Goal: Browse casually: Explore the website without a specific task or goal

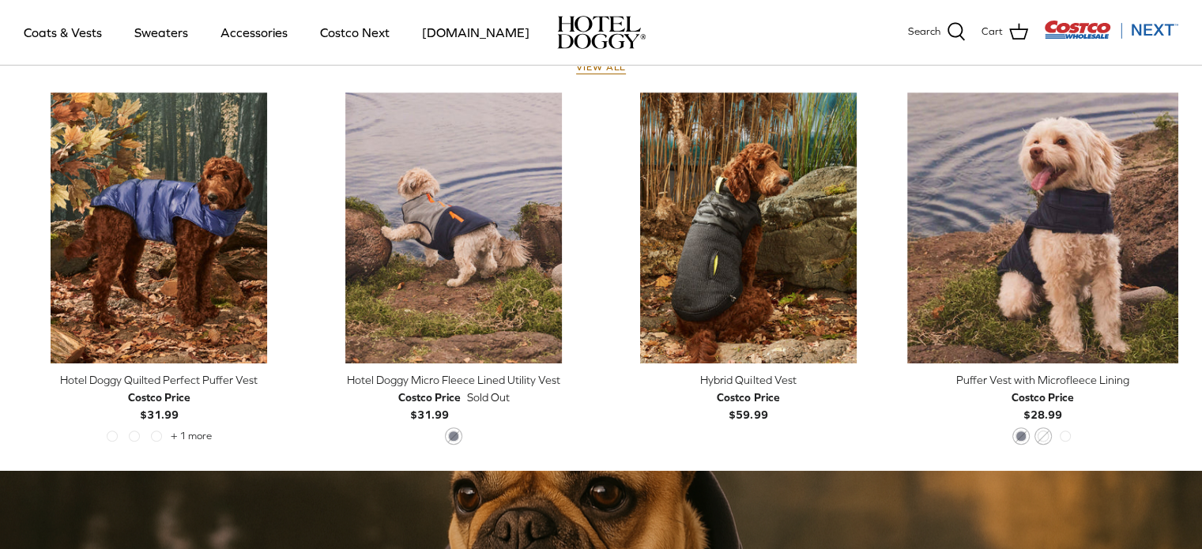
scroll to position [711, 0]
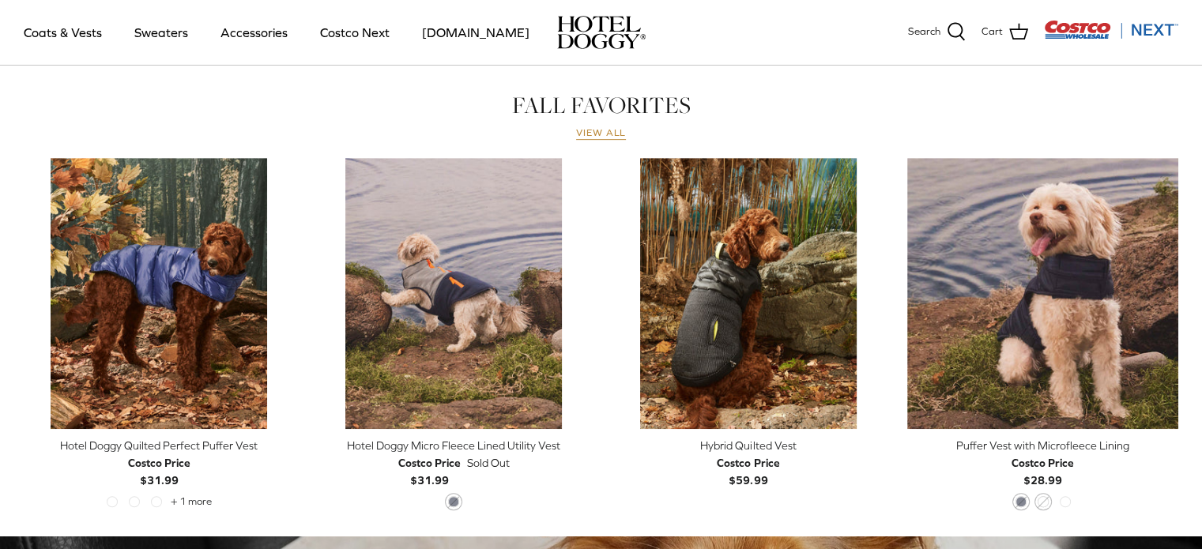
click at [586, 137] on link "View all" at bounding box center [601, 133] width 51 height 13
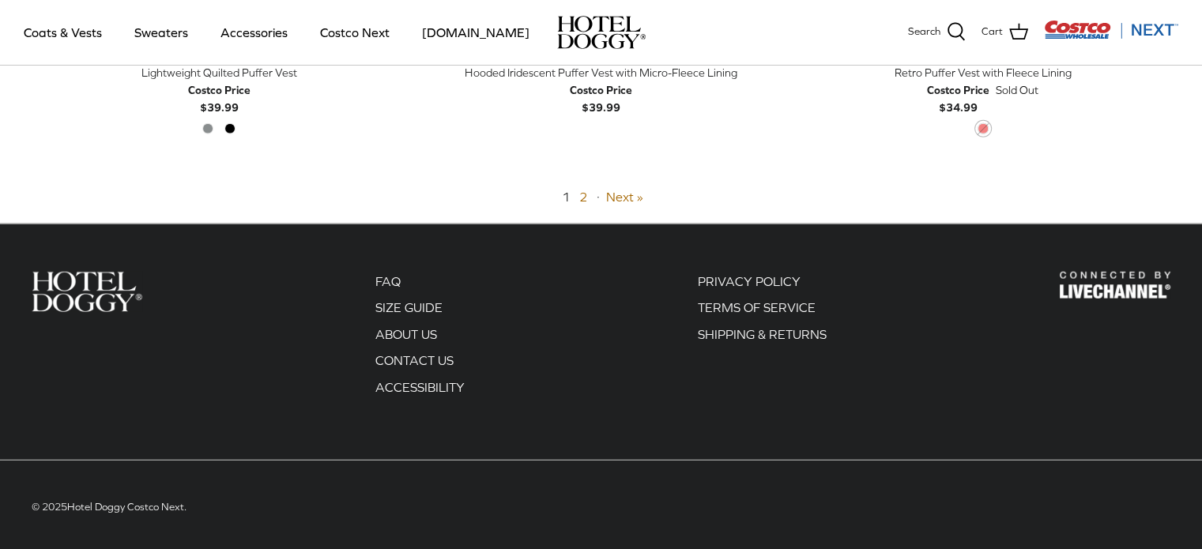
scroll to position [4162, 0]
click at [619, 194] on link "Next »" at bounding box center [624, 196] width 37 height 14
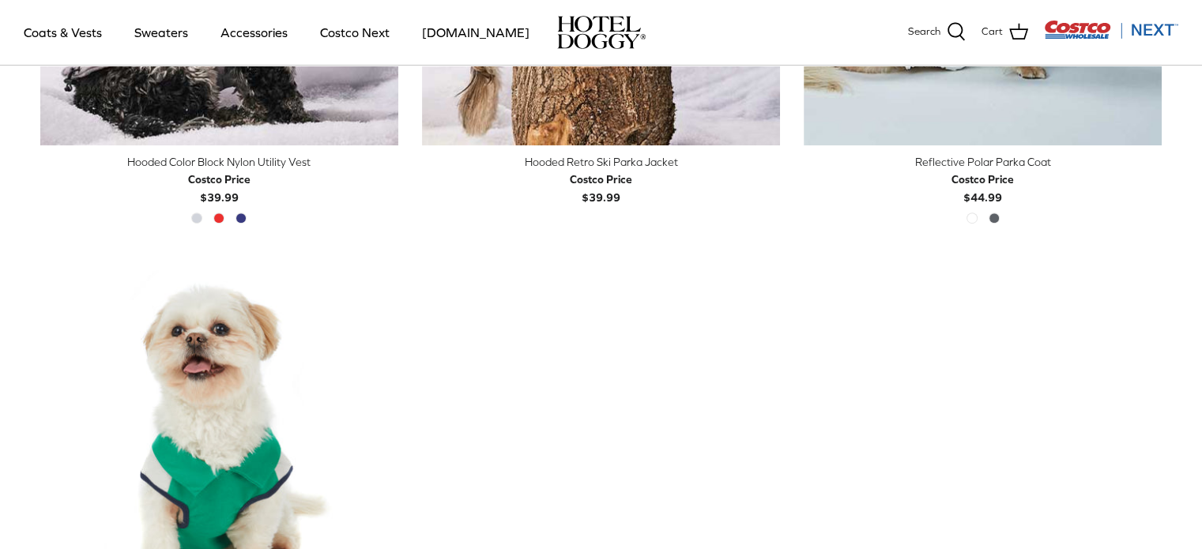
scroll to position [853, 0]
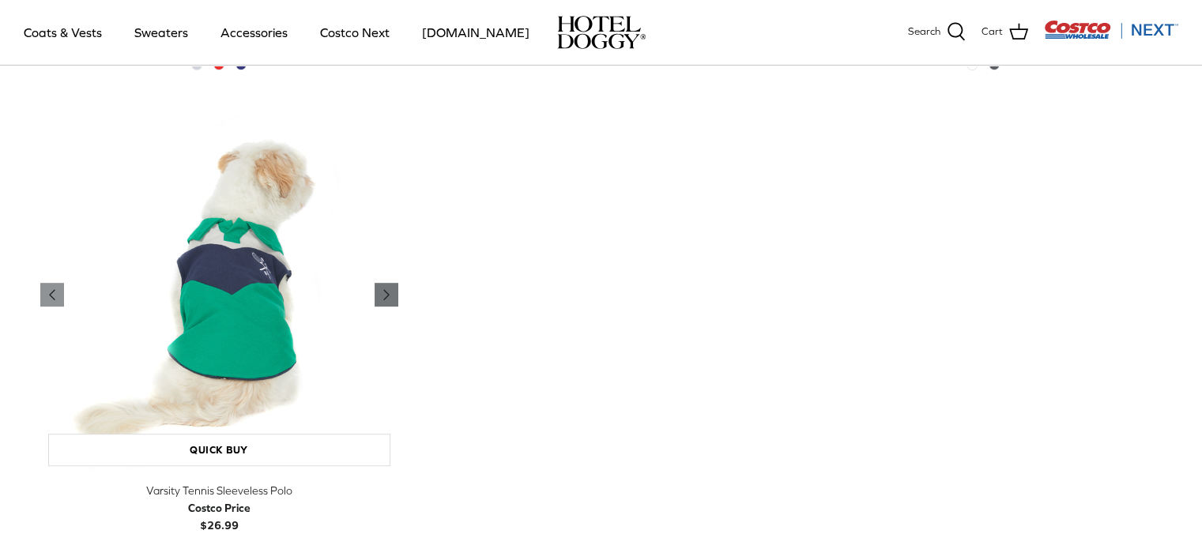
click at [382, 291] on icon "Right" at bounding box center [386, 294] width 19 height 19
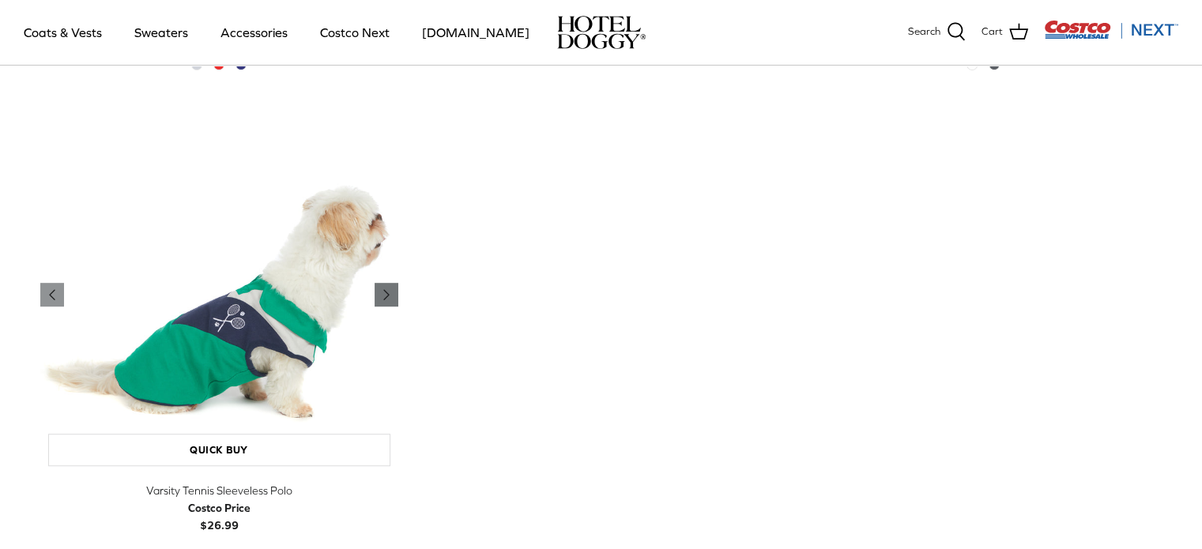
click at [382, 292] on icon "Right" at bounding box center [386, 294] width 19 height 19
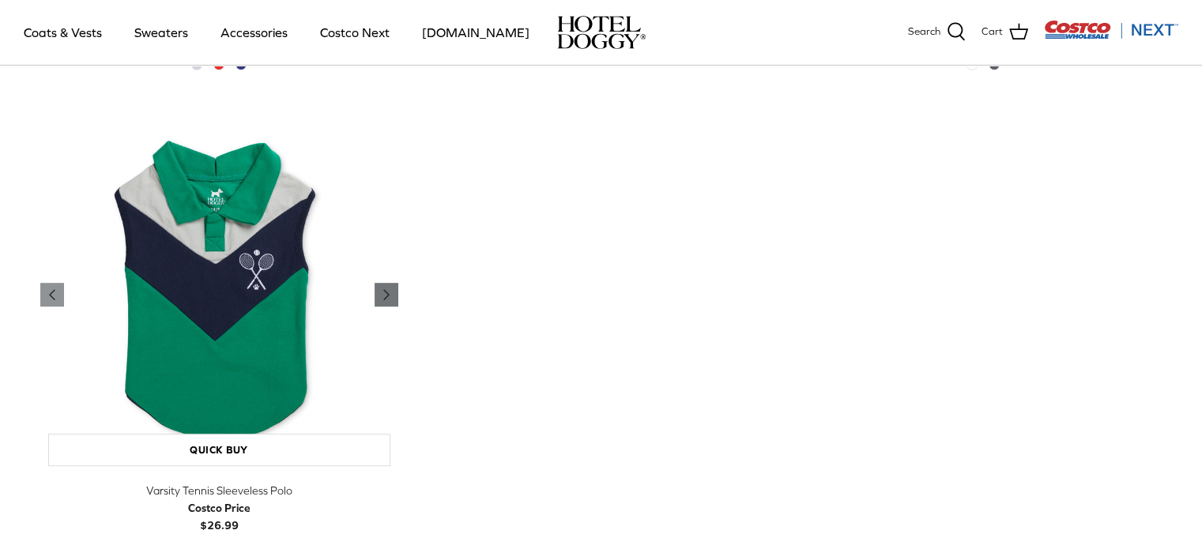
click at [383, 291] on icon "Right" at bounding box center [386, 294] width 19 height 19
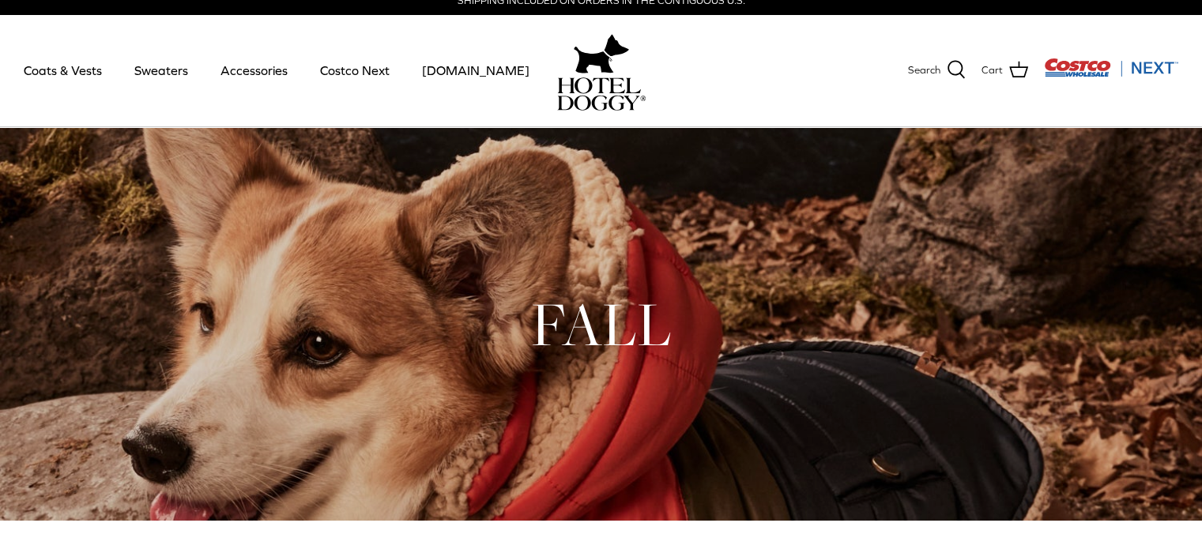
scroll to position [0, 0]
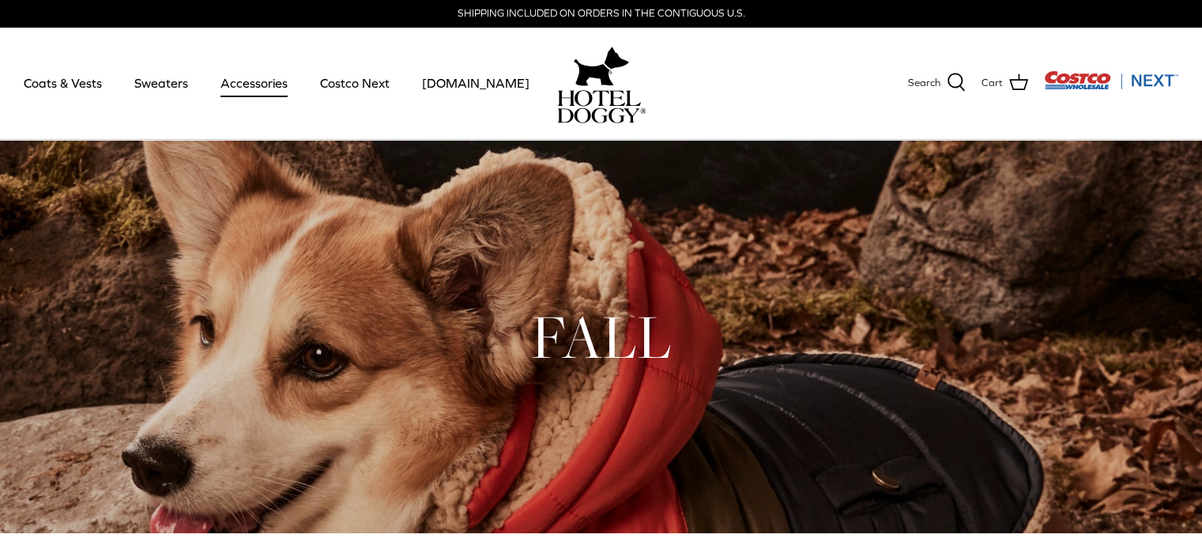
click at [251, 84] on link "Accessories" at bounding box center [254, 83] width 96 height 54
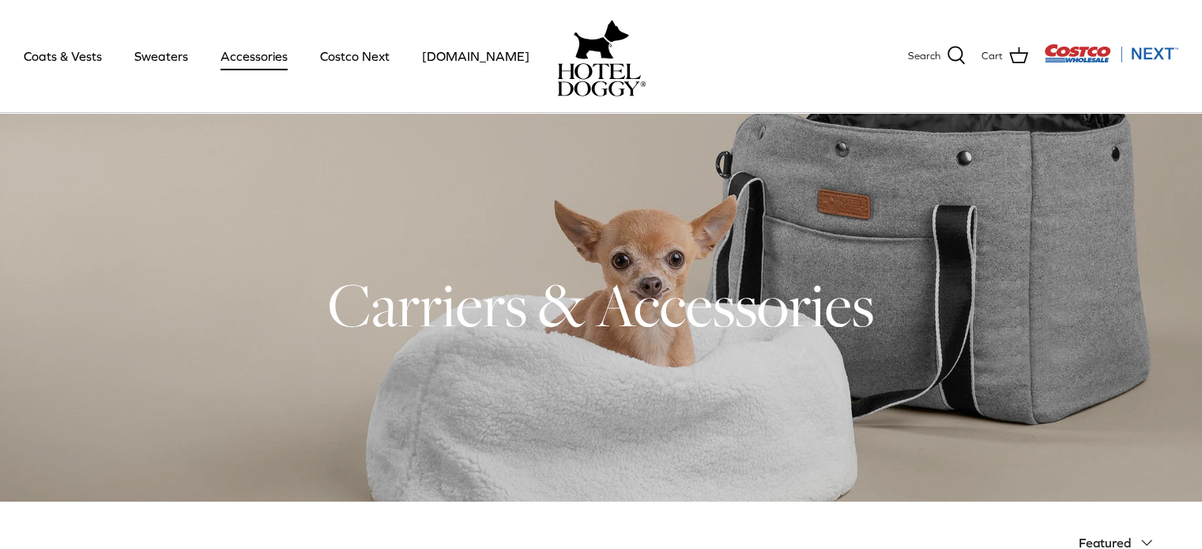
scroll to position [4, 0]
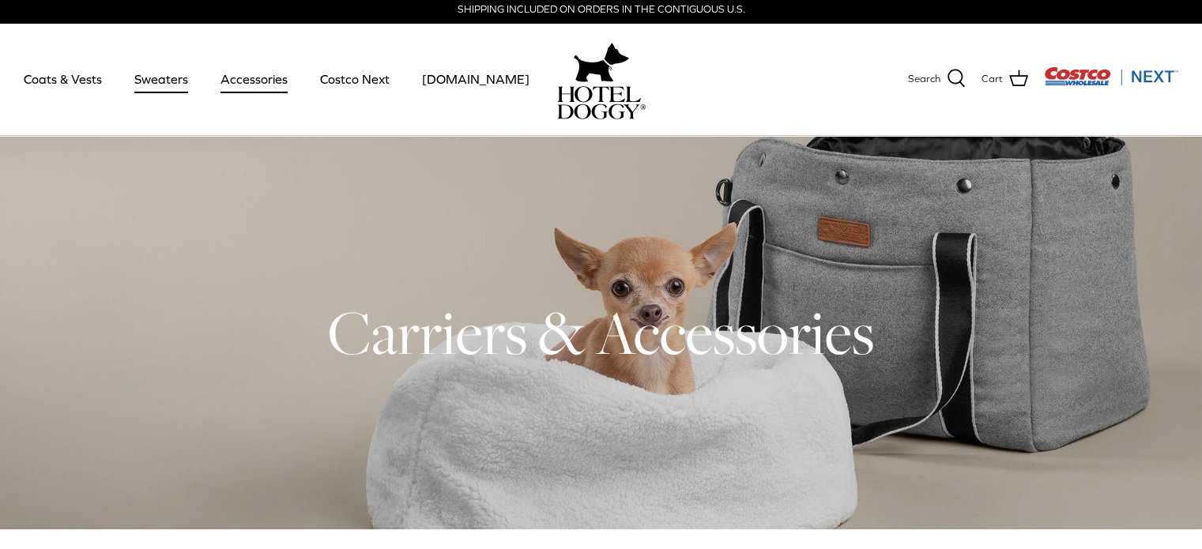
click at [175, 85] on link "Sweaters" at bounding box center [161, 79] width 82 height 54
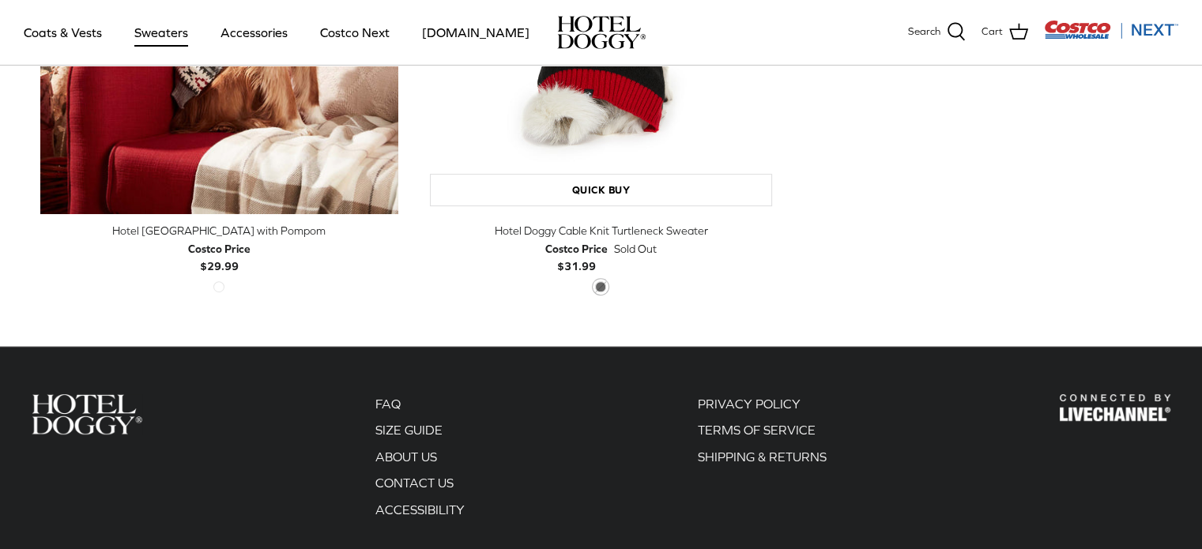
scroll to position [474, 0]
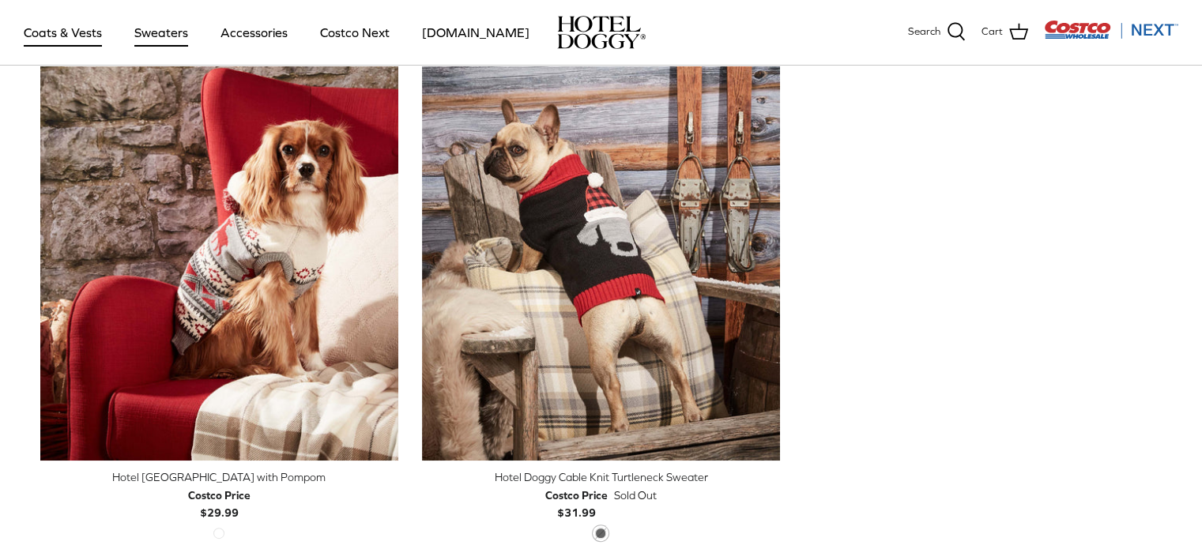
click at [85, 34] on link "Coats & Vests" at bounding box center [62, 33] width 107 height 54
